Goal: Find specific page/section: Find specific page/section

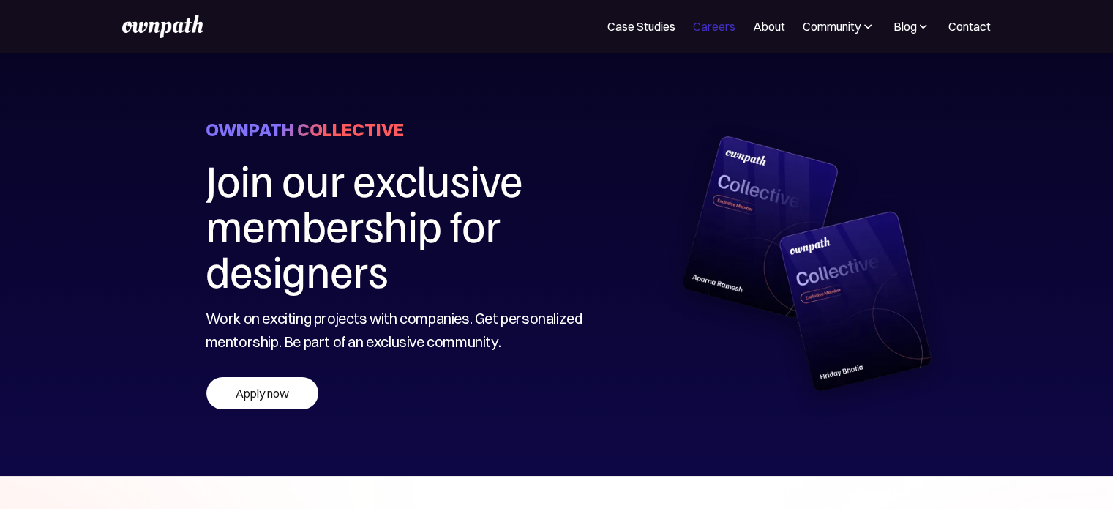
click at [714, 22] on link "Careers" at bounding box center [714, 27] width 42 height 18
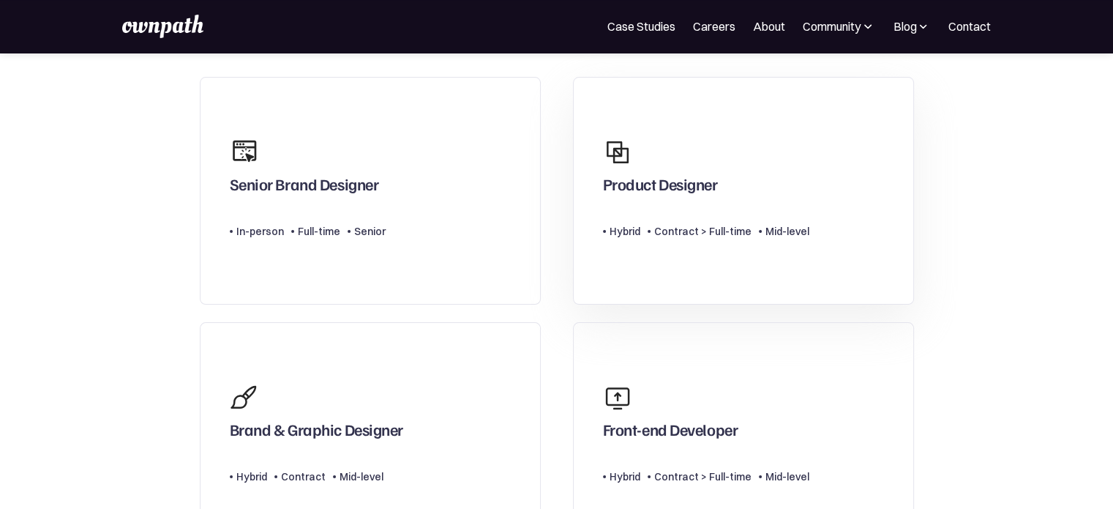
scroll to position [121, 0]
click at [676, 170] on div "Product Designer" at bounding box center [706, 164] width 206 height 70
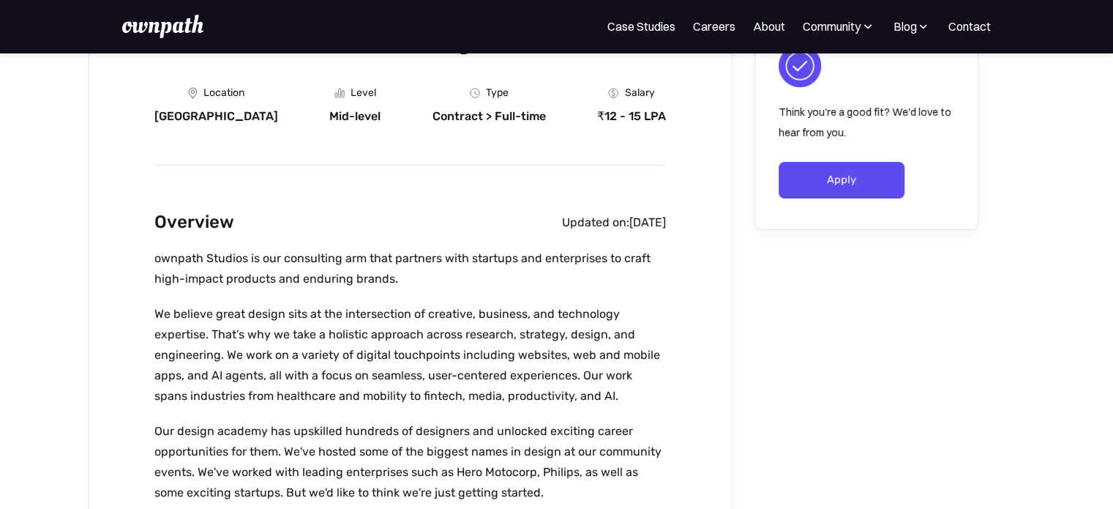
scroll to position [244, 0]
